Goal: Find specific page/section: Find specific page/section

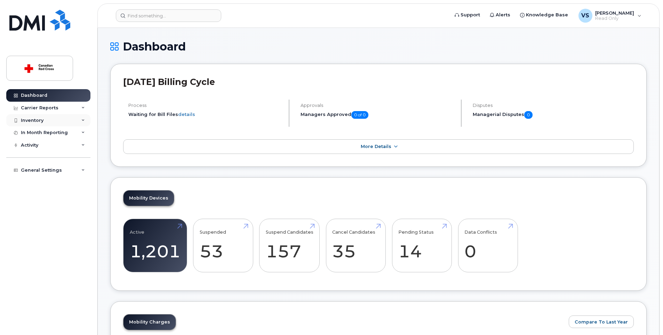
click at [39, 119] on div "Inventory" at bounding box center [32, 121] width 23 height 6
click at [45, 133] on div "Mobility Devices" at bounding box center [43, 133] width 39 height 6
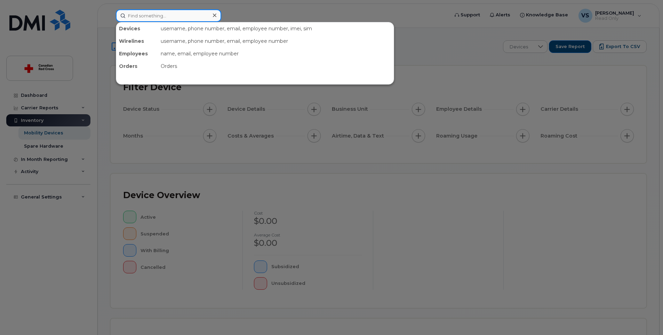
click at [142, 11] on input at bounding box center [168, 15] width 105 height 13
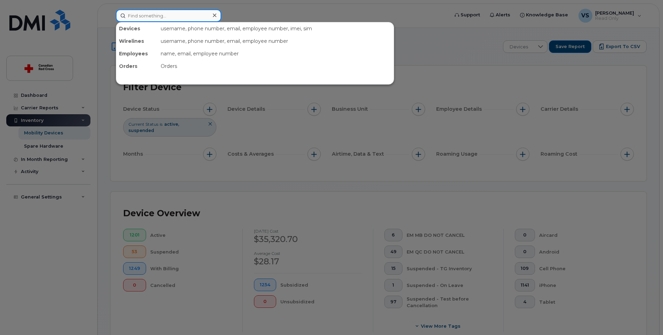
click at [167, 14] on input at bounding box center [168, 15] width 105 height 13
paste input "89302610203034258661"
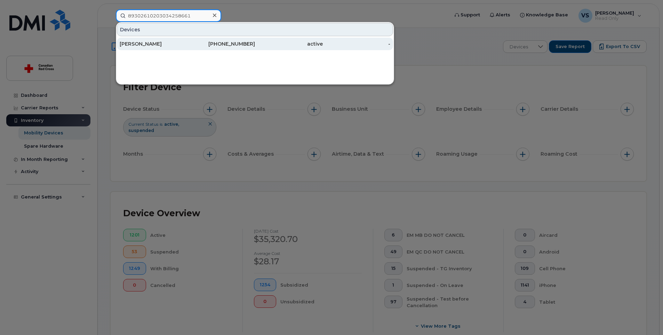
type input "89302610203034258661"
click at [154, 45] on div "[PERSON_NAME]" at bounding box center [154, 43] width 68 height 7
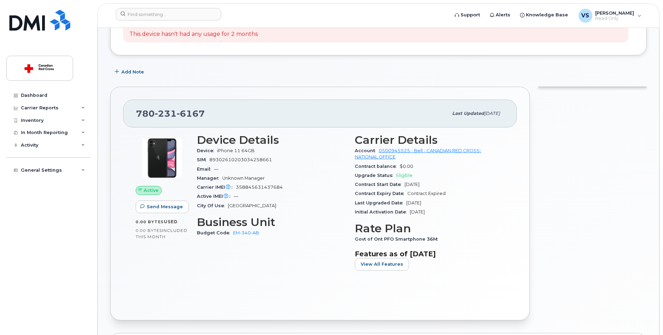
scroll to position [104, 0]
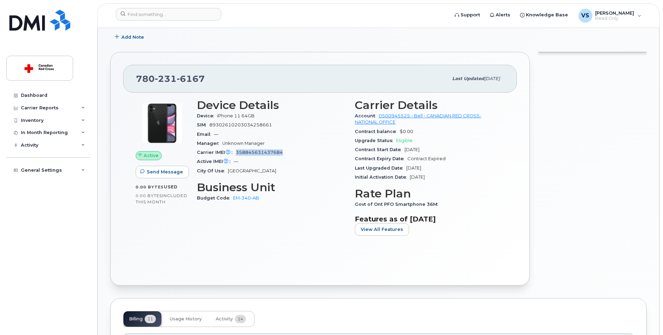
drag, startPoint x: 284, startPoint y: 151, endPoint x: 236, endPoint y: 152, distance: 48.0
click at [236, 152] on div "Carrier IMEI Carrier IMEI is reported during the last billing cycle or change o…" at bounding box center [272, 152] width 150 height 9
copy span "358845631437684"
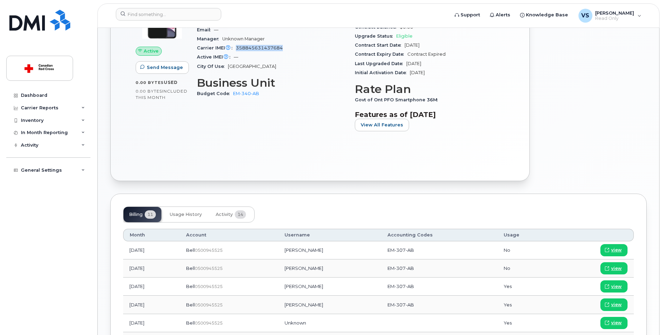
scroll to position [278, 0]
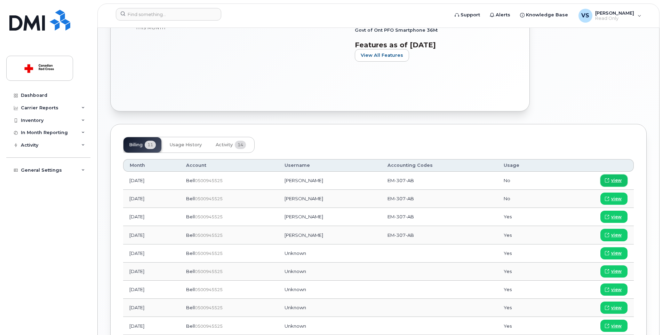
click at [614, 179] on span "view" at bounding box center [616, 180] width 10 height 6
